Goal: Task Accomplishment & Management: Complete application form

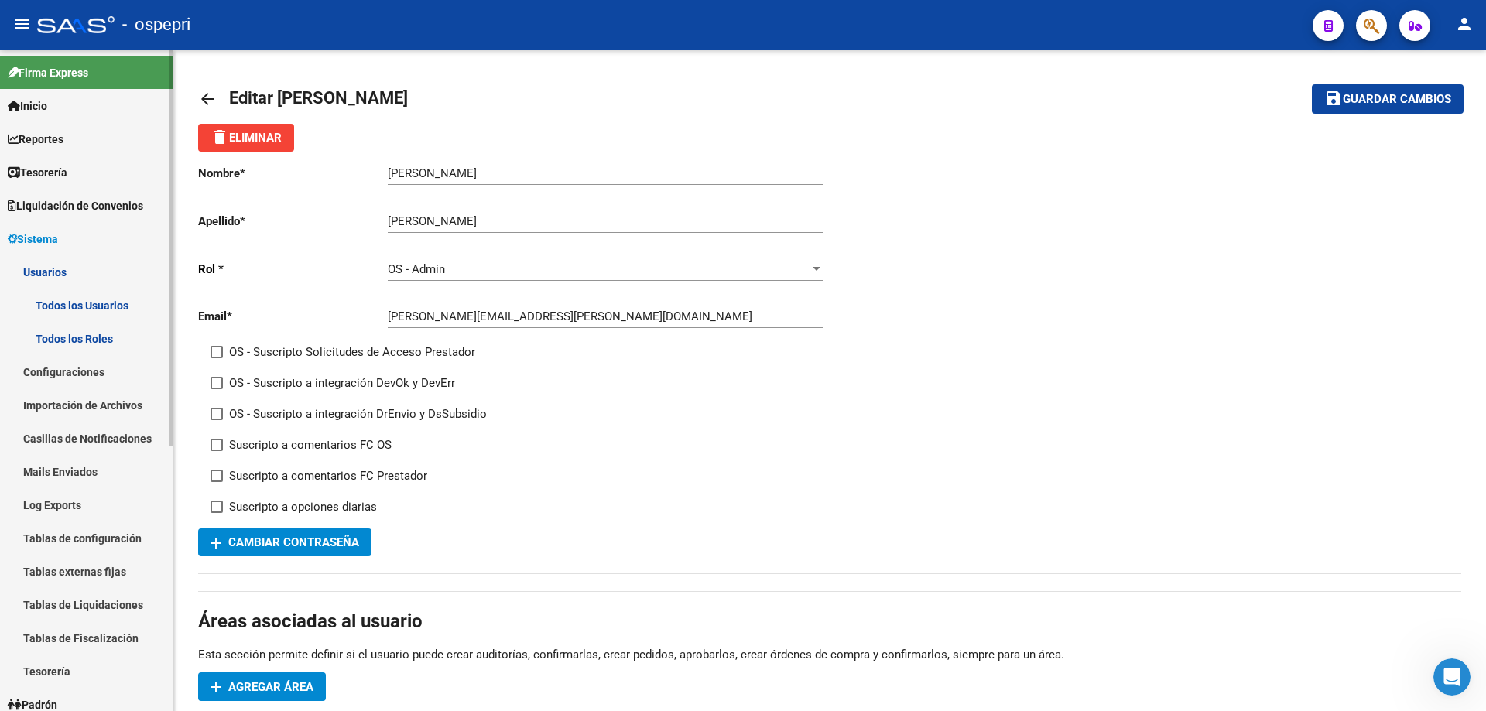
click at [64, 303] on link "Todos los Usuarios" at bounding box center [86, 305] width 173 height 33
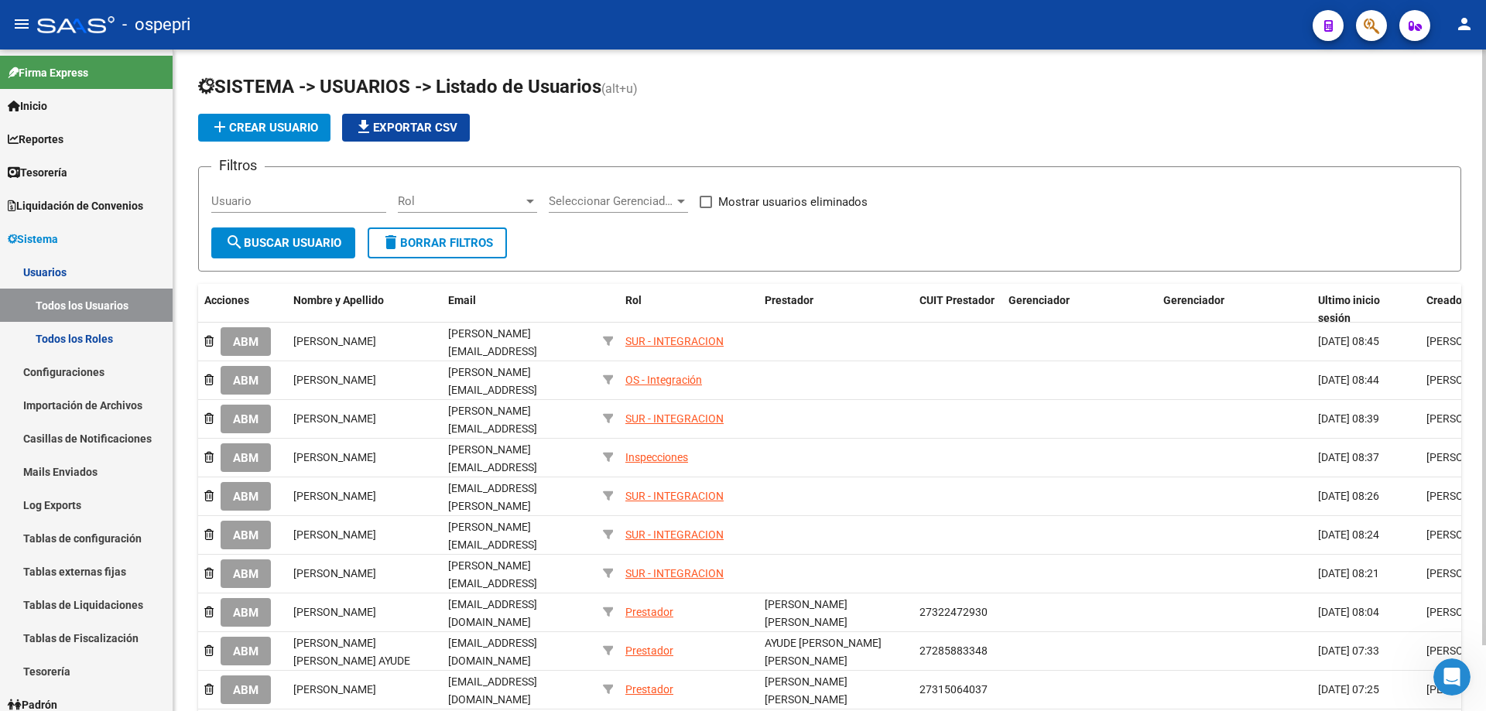
click at [262, 200] on input "Usuario" at bounding box center [298, 201] width 175 height 14
paste input "[EMAIL_ADDRESS][DOMAIN_NAME]"
type input "[EMAIL_ADDRESS][DOMAIN_NAME]"
click at [306, 246] on span "search Buscar Usuario" at bounding box center [283, 243] width 116 height 14
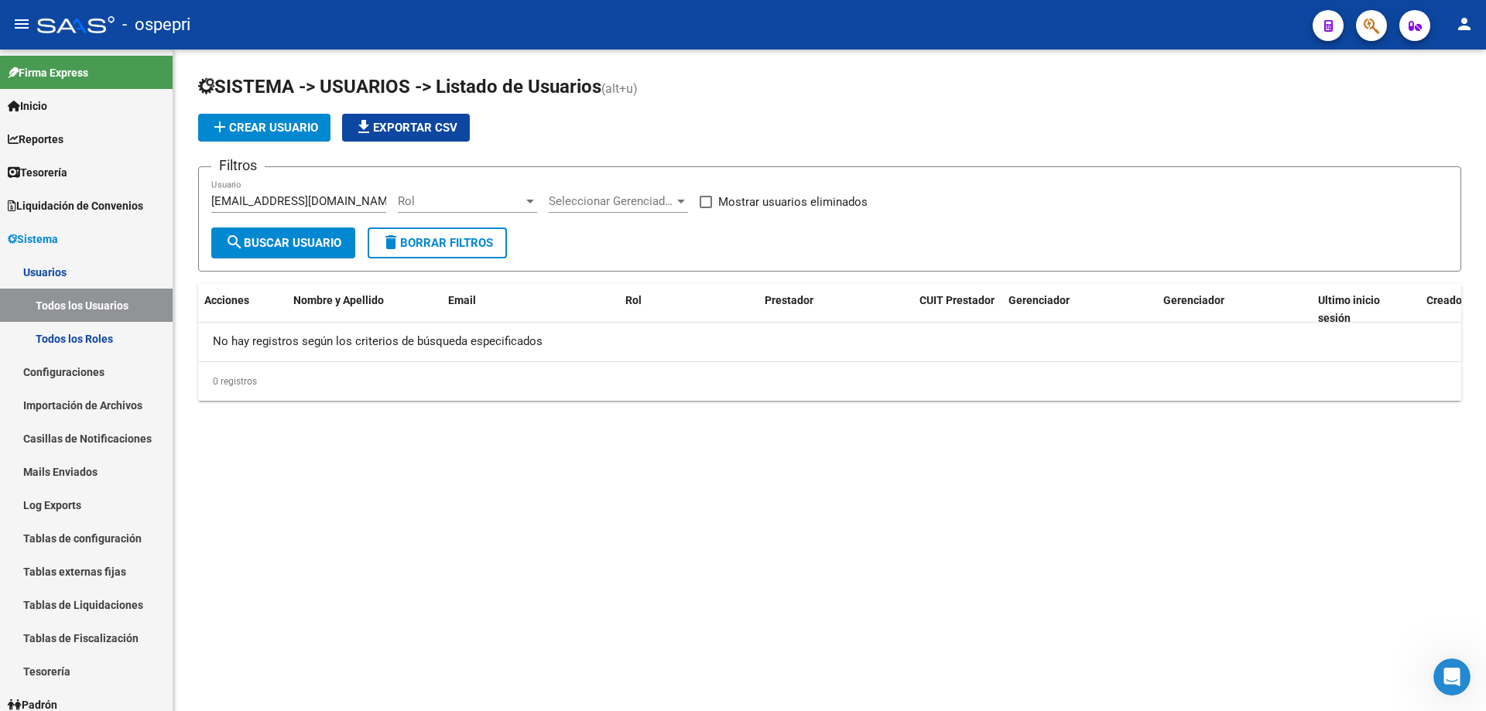
click at [255, 125] on span "add Crear Usuario" at bounding box center [264, 128] width 108 height 14
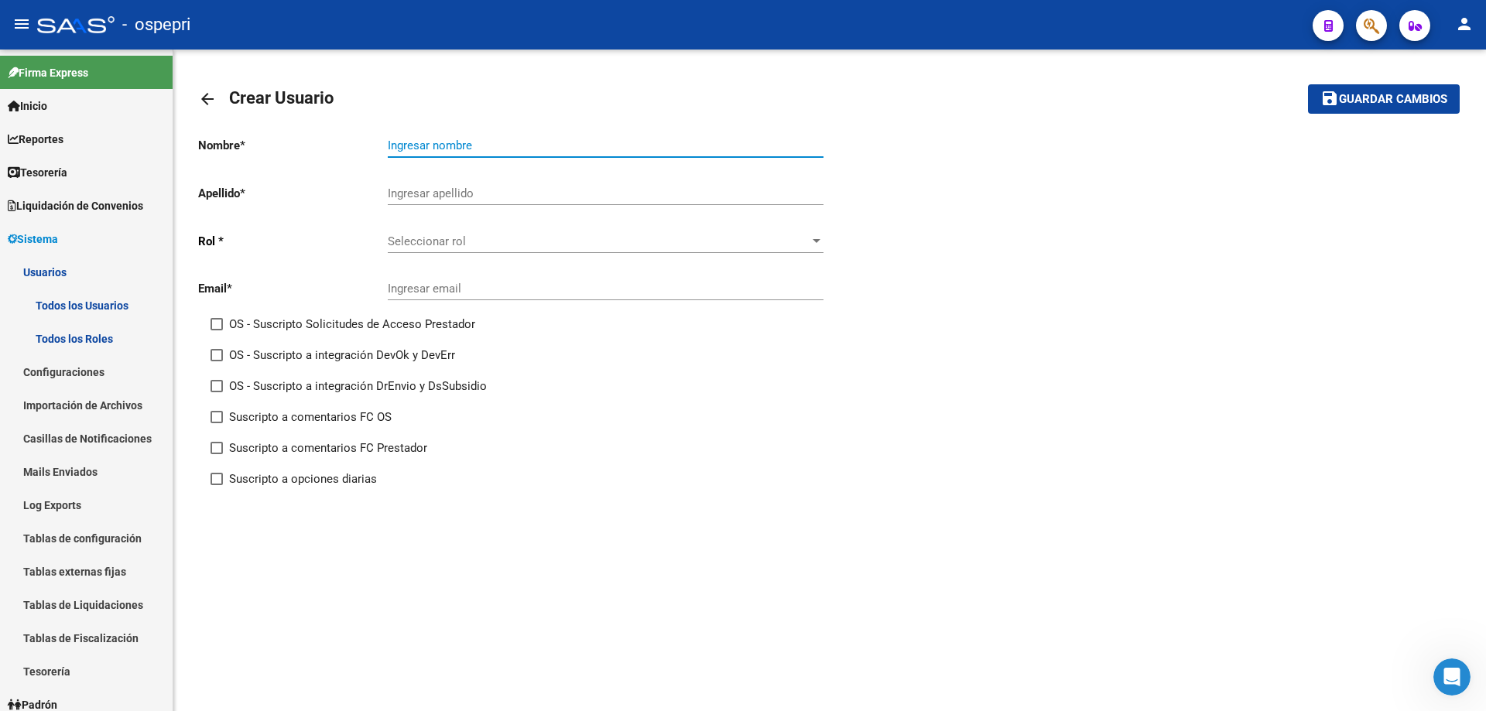
click at [435, 149] on input "Ingresar nombre" at bounding box center [606, 146] width 436 height 14
paste input "[PERSON_NAME]"
type input "[PERSON_NAME]"
click at [449, 196] on input "Ingresar apellido" at bounding box center [606, 193] width 436 height 14
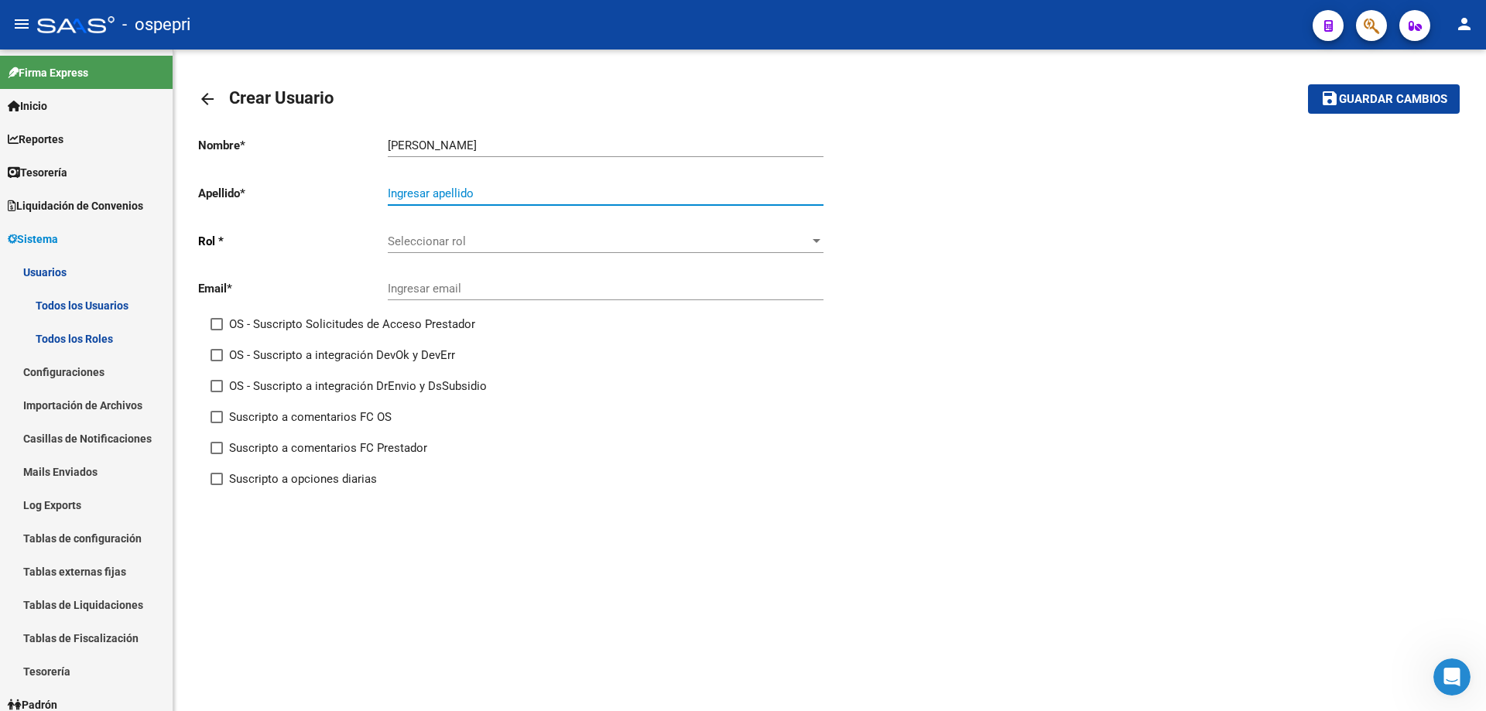
paste input "[PERSON_NAME]"
type input "[PERSON_NAME]"
click at [428, 239] on span "Seleccionar rol" at bounding box center [599, 241] width 422 height 14
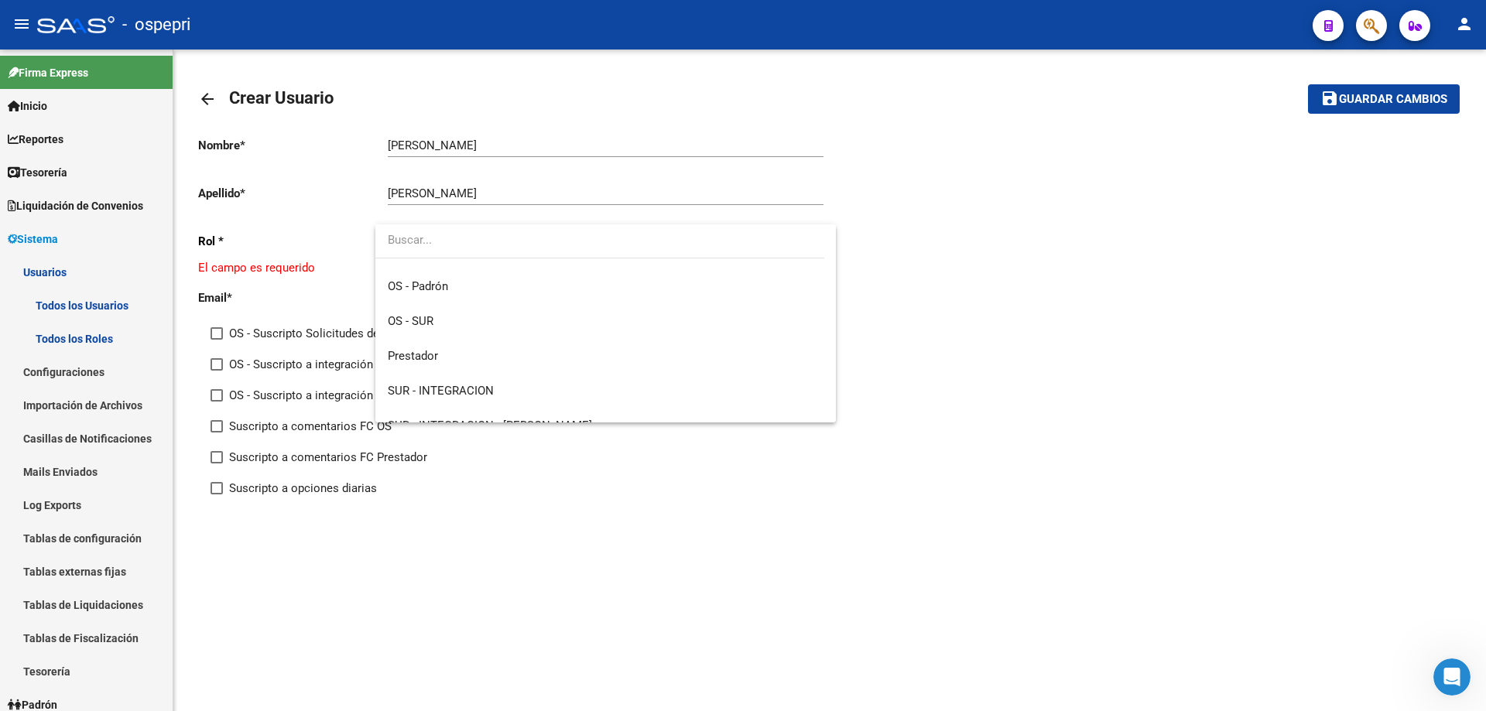
scroll to position [220, 0]
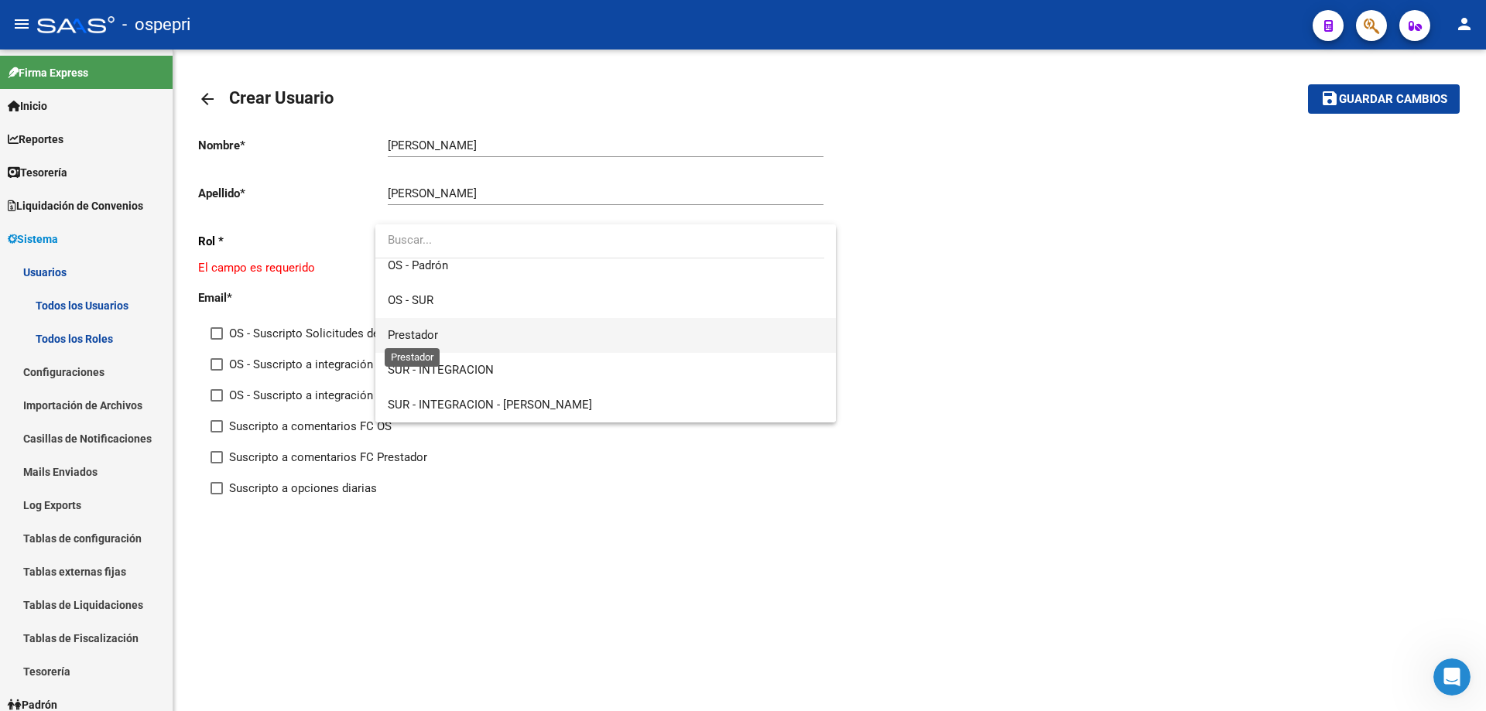
click at [435, 337] on span "Prestador" at bounding box center [413, 335] width 50 height 14
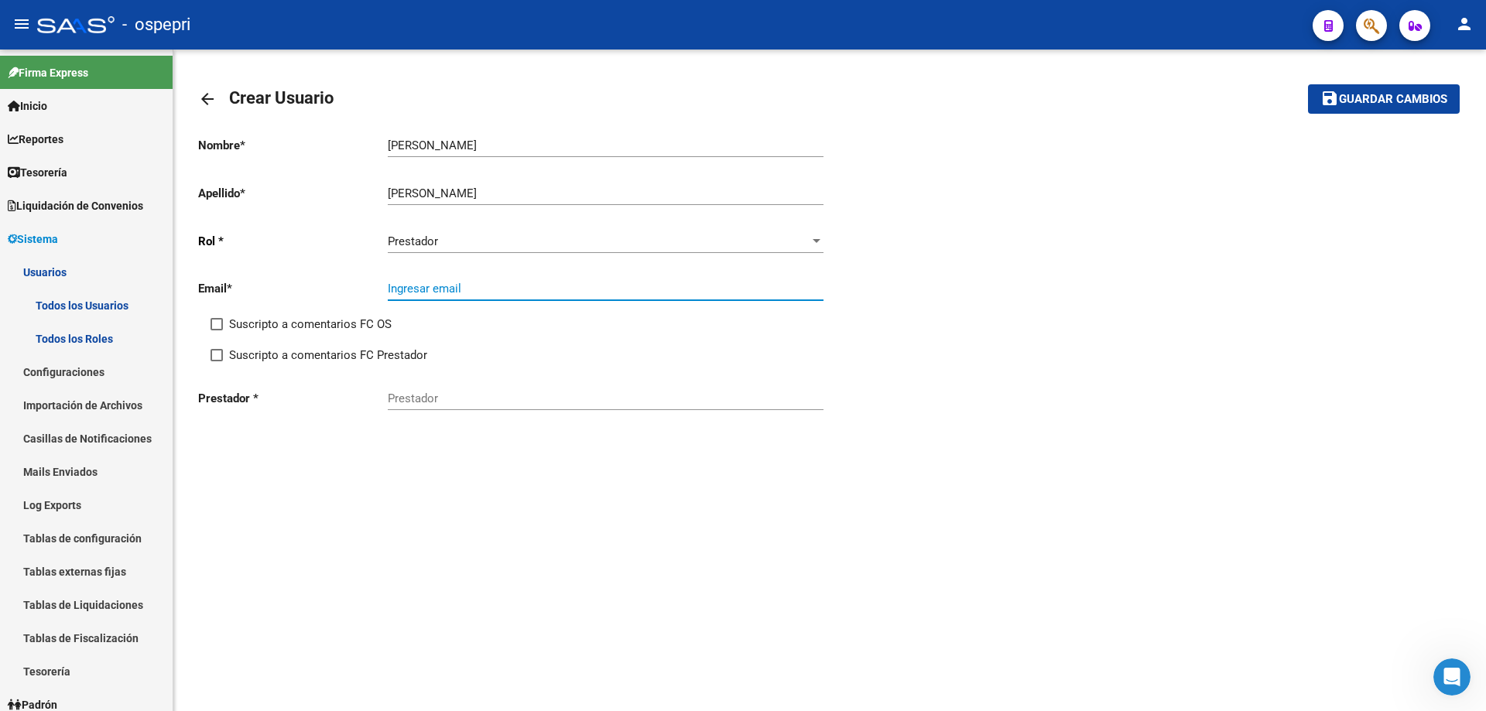
click at [460, 286] on input "Ingresar email" at bounding box center [606, 289] width 436 height 14
paste input "[EMAIL_ADDRESS][DOMAIN_NAME]"
type input "[EMAIL_ADDRESS][DOMAIN_NAME]"
click at [219, 323] on span at bounding box center [216, 324] width 12 height 12
click at [217, 330] on input "Suscripto a comentarios FC OS" at bounding box center [216, 330] width 1 height 1
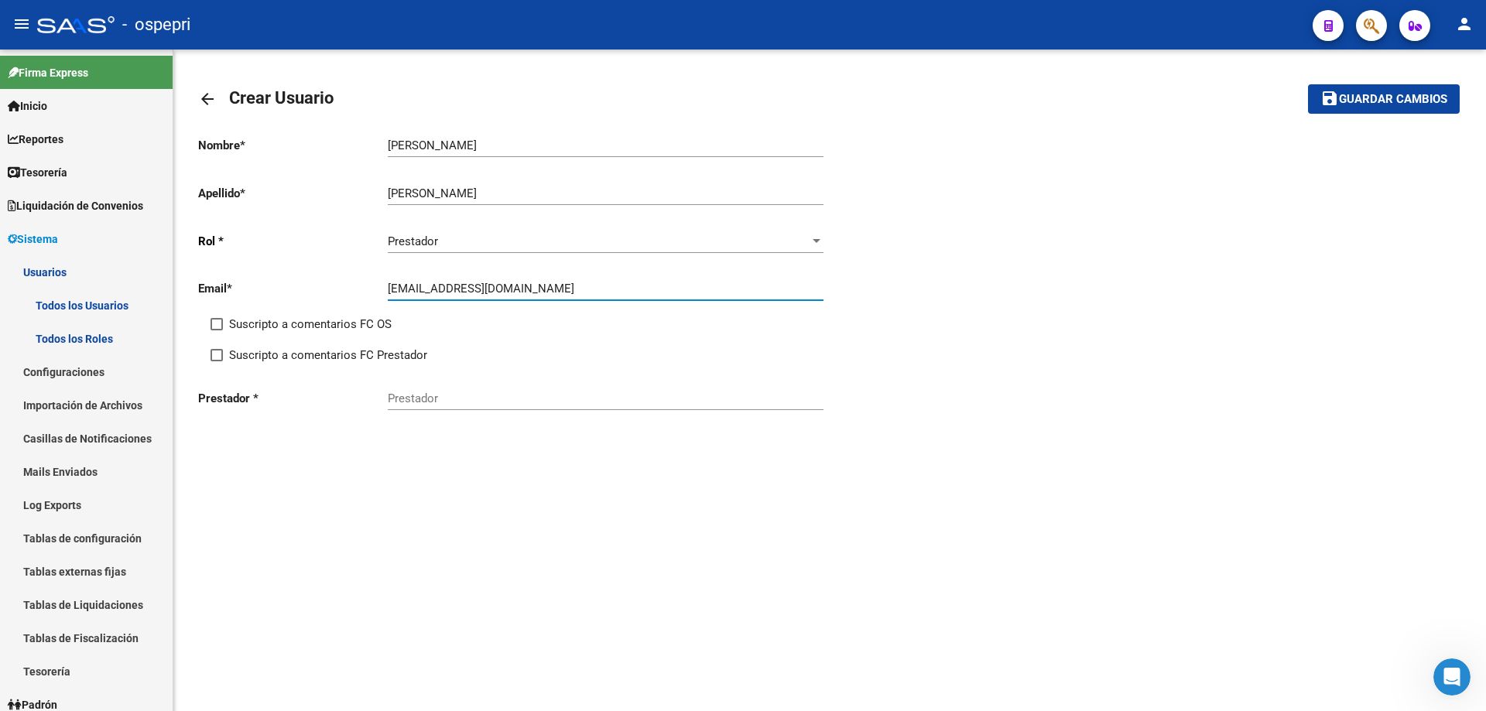
checkbox input "true"
click at [217, 353] on span at bounding box center [216, 355] width 12 height 12
click at [217, 361] on input "Suscripto a comentarios FC Prestador" at bounding box center [216, 361] width 1 height 1
checkbox input "true"
click at [436, 400] on input "Prestador" at bounding box center [606, 399] width 436 height 14
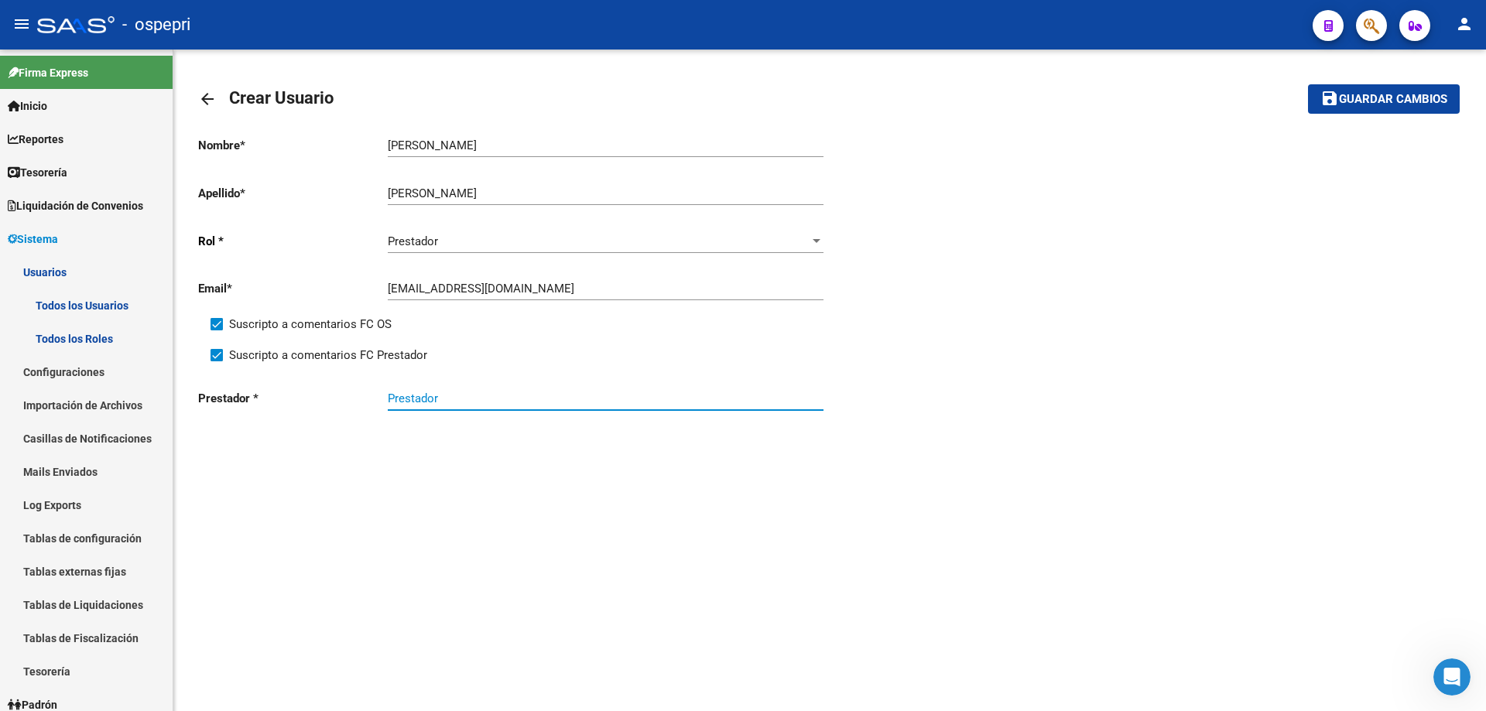
click at [446, 399] on input "Prestador" at bounding box center [606, 399] width 436 height 14
click at [816, 238] on div at bounding box center [816, 241] width 14 height 12
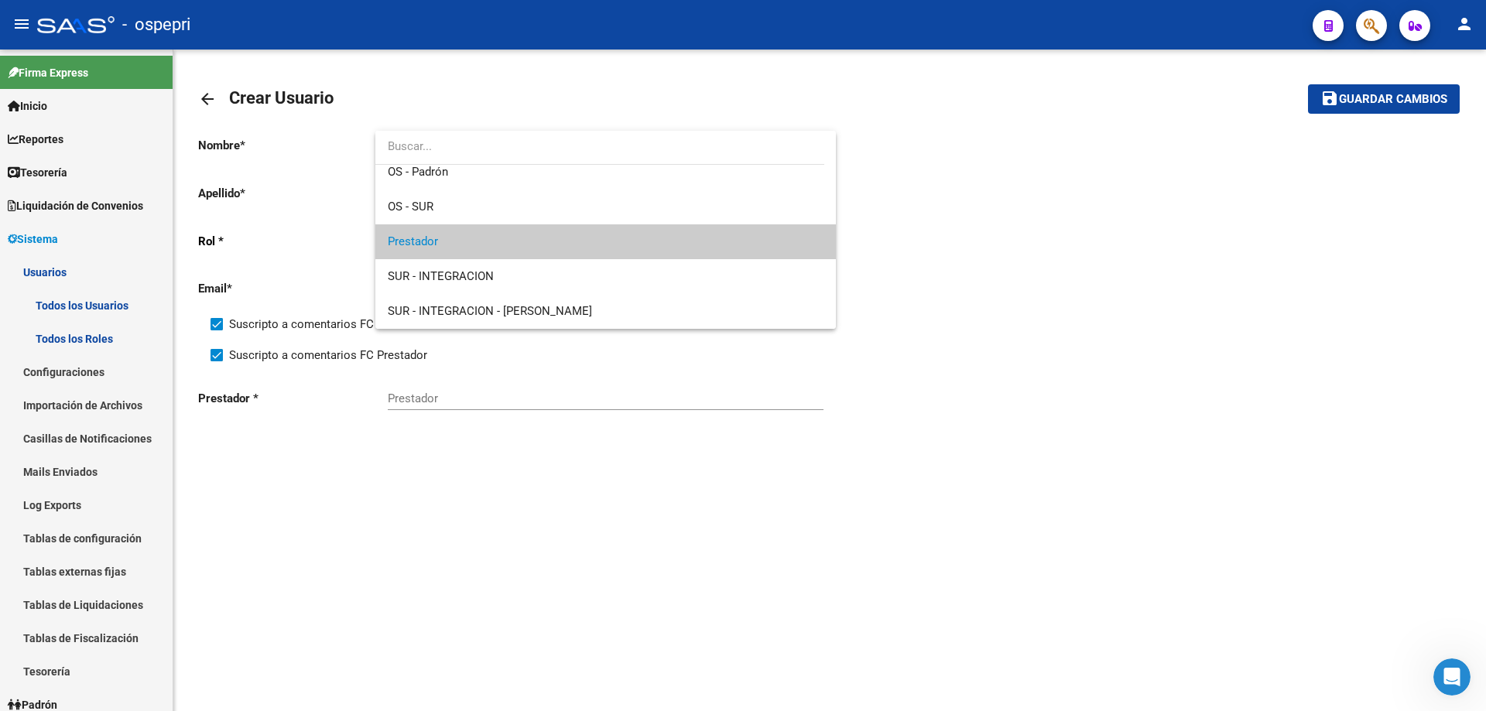
click at [475, 242] on span "Prestador" at bounding box center [606, 241] width 436 height 35
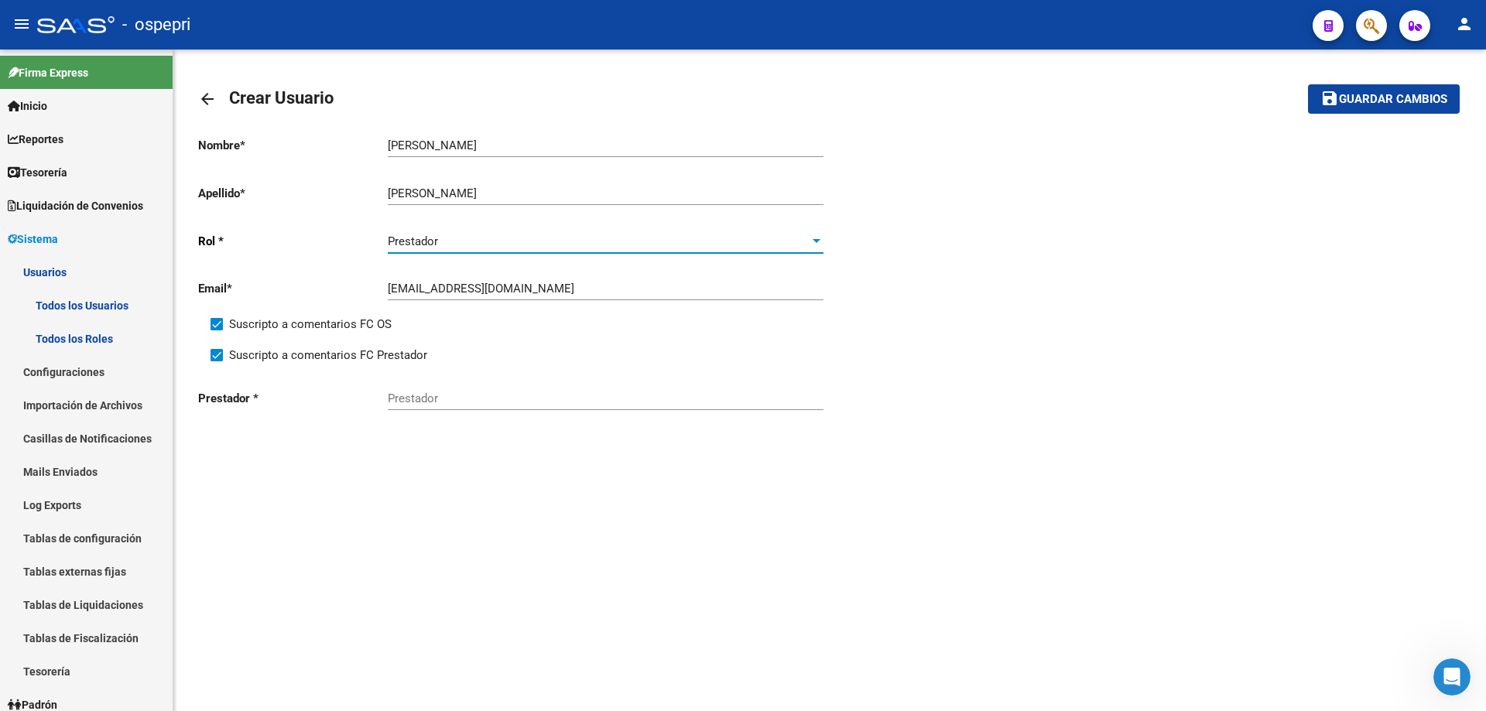
click at [461, 404] on input "Prestador" at bounding box center [606, 399] width 436 height 14
paste input "27189028542"
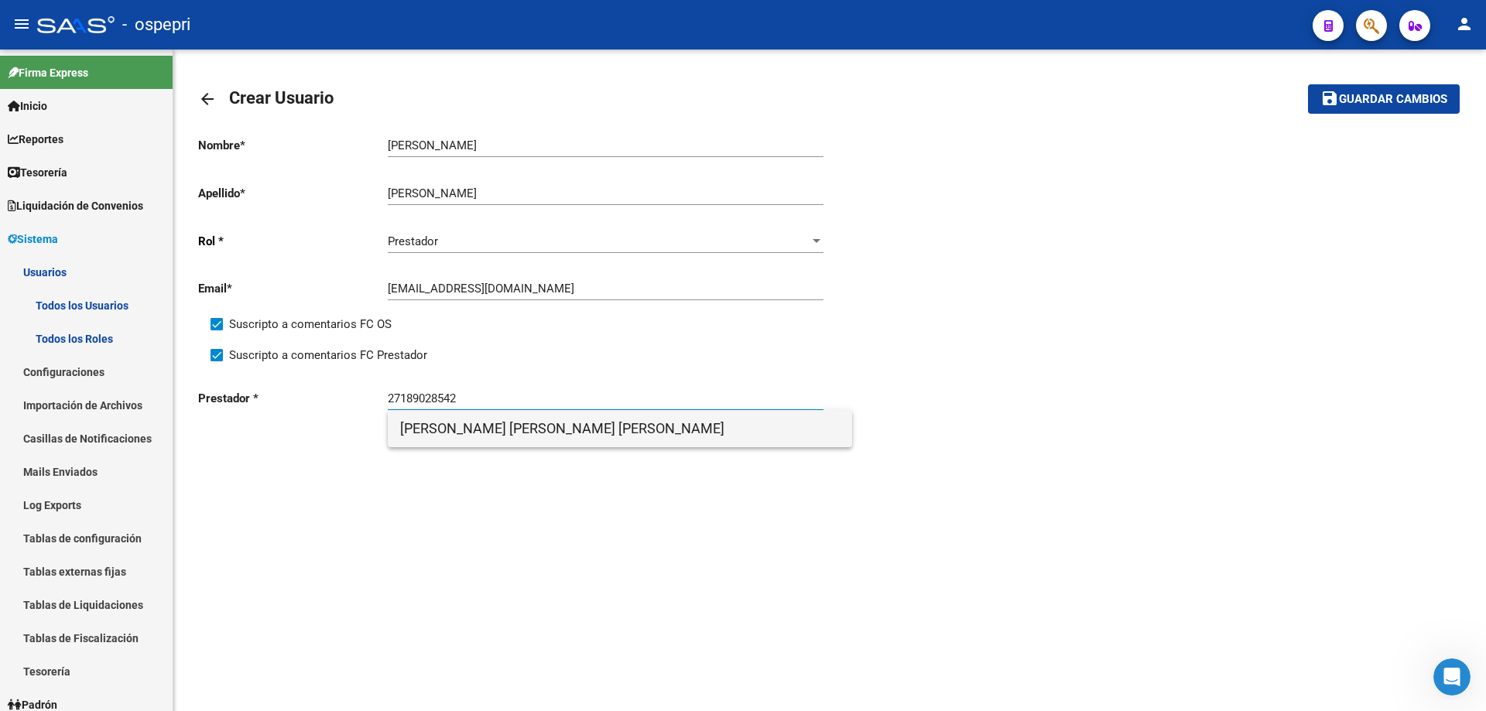
click at [493, 432] on span "[PERSON_NAME] [PERSON_NAME] [PERSON_NAME]" at bounding box center [620, 428] width 440 height 37
type input "[PERSON_NAME] [PERSON_NAME] [PERSON_NAME]"
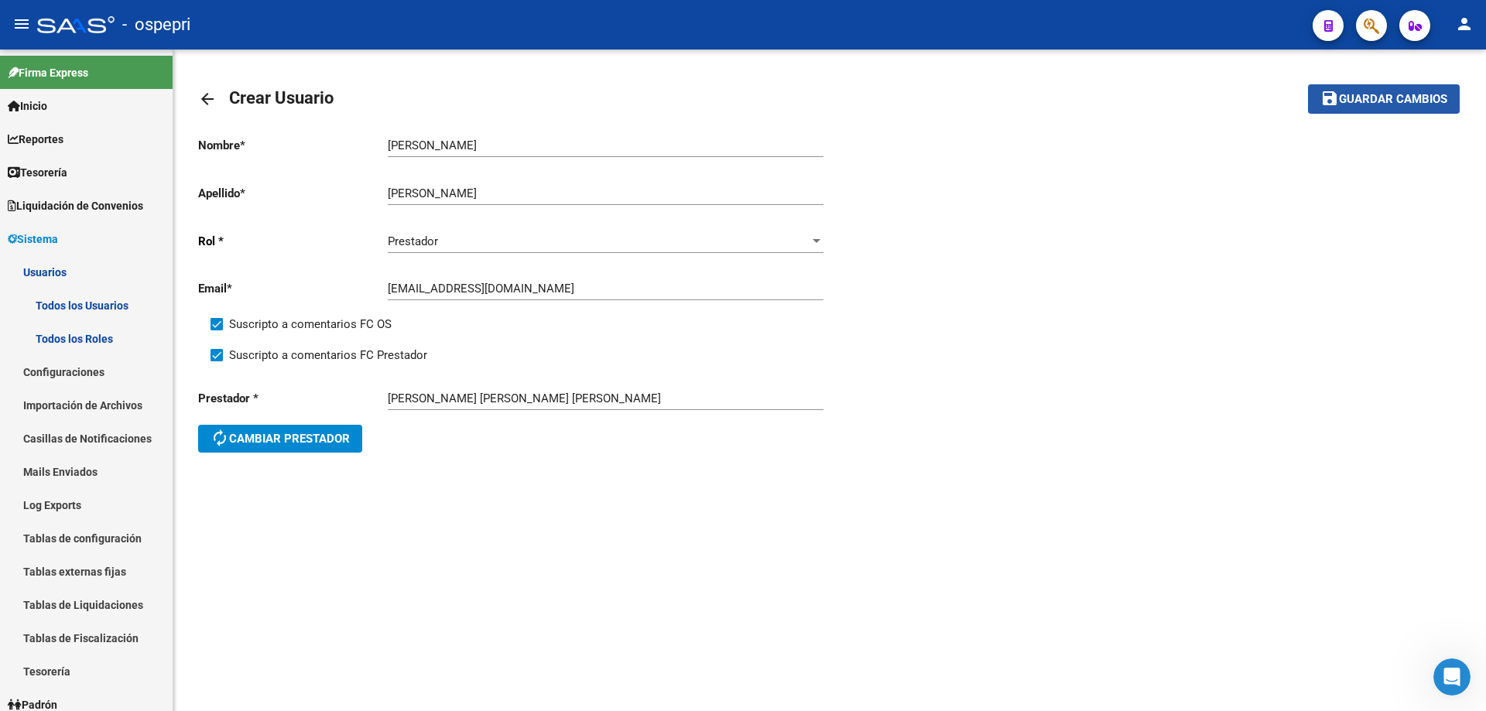
click at [1408, 97] on span "Guardar cambios" at bounding box center [1393, 100] width 108 height 14
